Goal: Find contact information: Find contact information

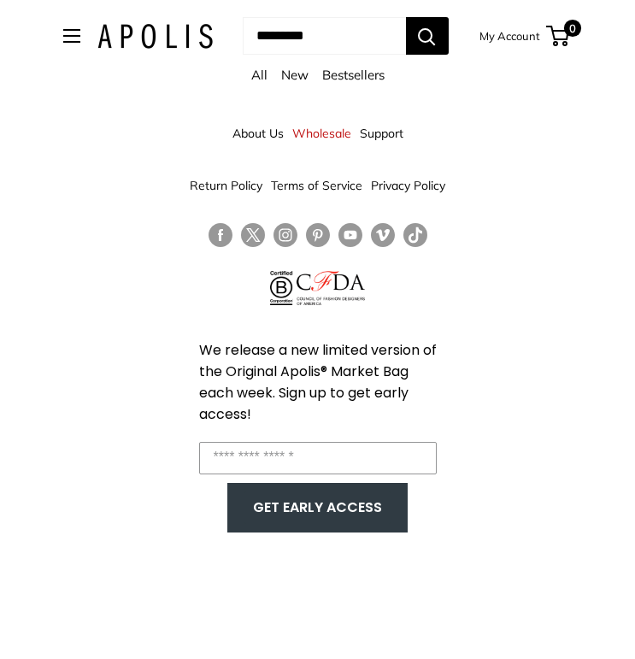
click at [390, 130] on link "Support" at bounding box center [382, 133] width 44 height 31
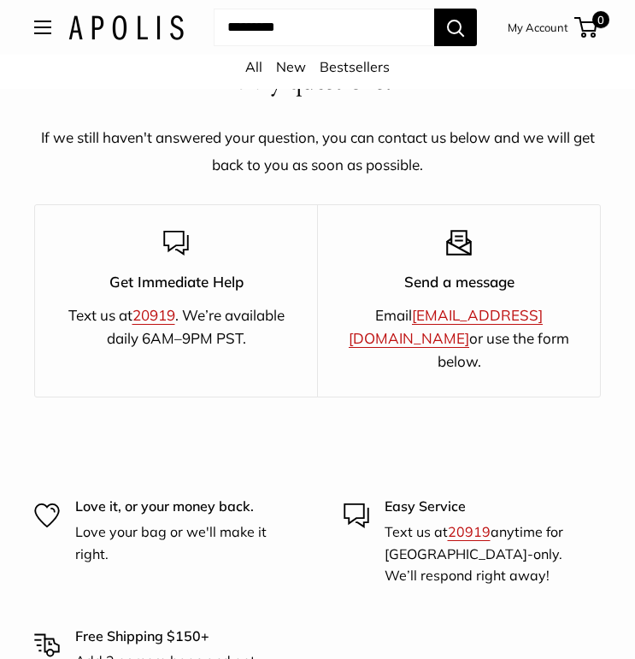
scroll to position [2816, 0]
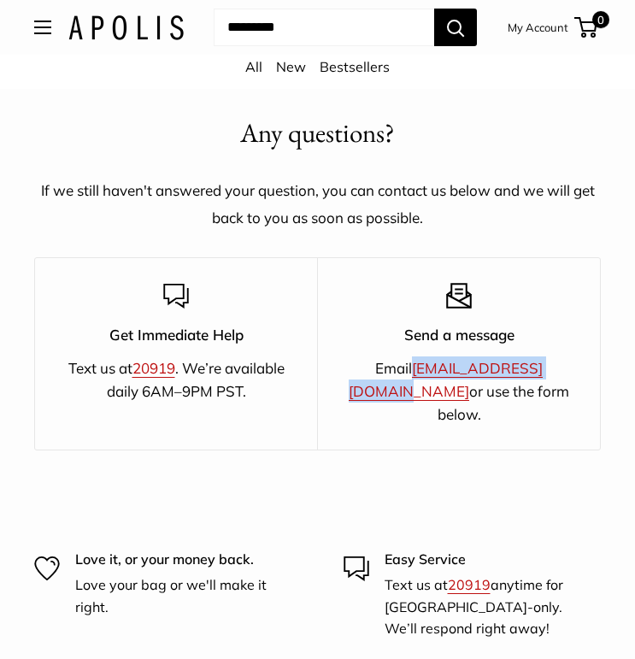
drag, startPoint x: 354, startPoint y: 393, endPoint x: 516, endPoint y: 388, distance: 162.4
click at [516, 388] on p "Email [EMAIL_ADDRESS][DOMAIN_NAME] or use the form below." at bounding box center [459, 391] width 222 height 70
copy link "[EMAIL_ADDRESS][DOMAIN_NAME]"
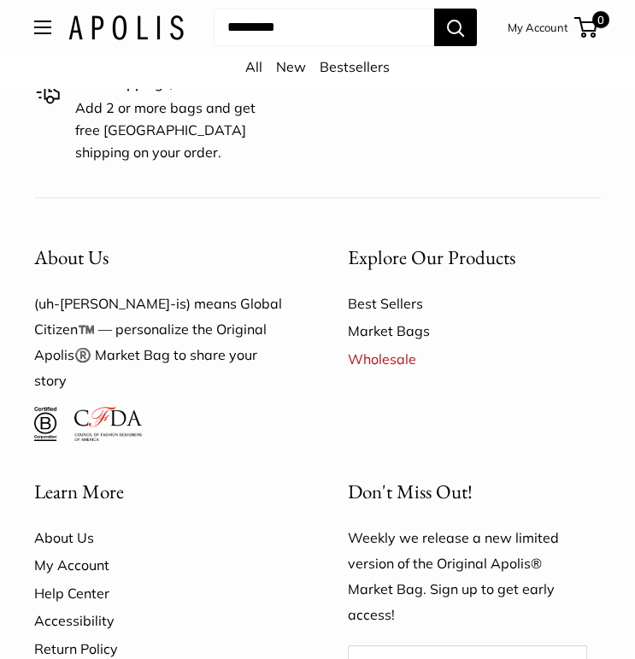
scroll to position [3749, 0]
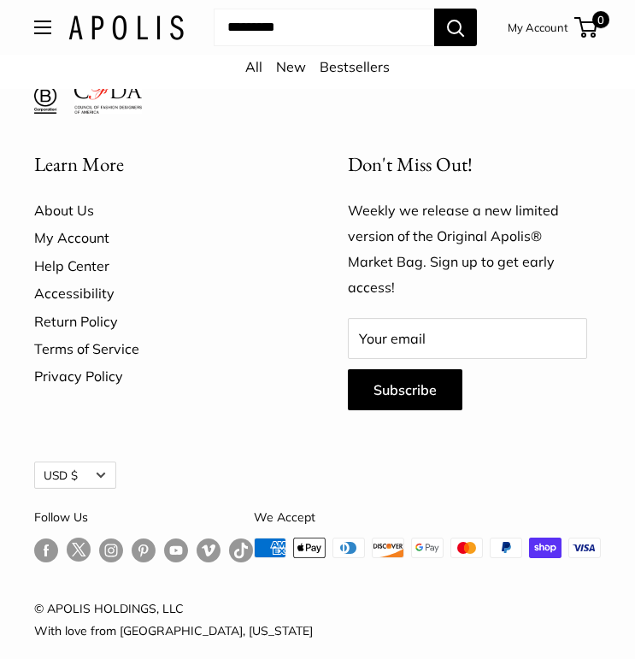
click at [107, 538] on link "Follow us on Instagram" at bounding box center [111, 550] width 24 height 25
